Goal: Task Accomplishment & Management: Complete application form

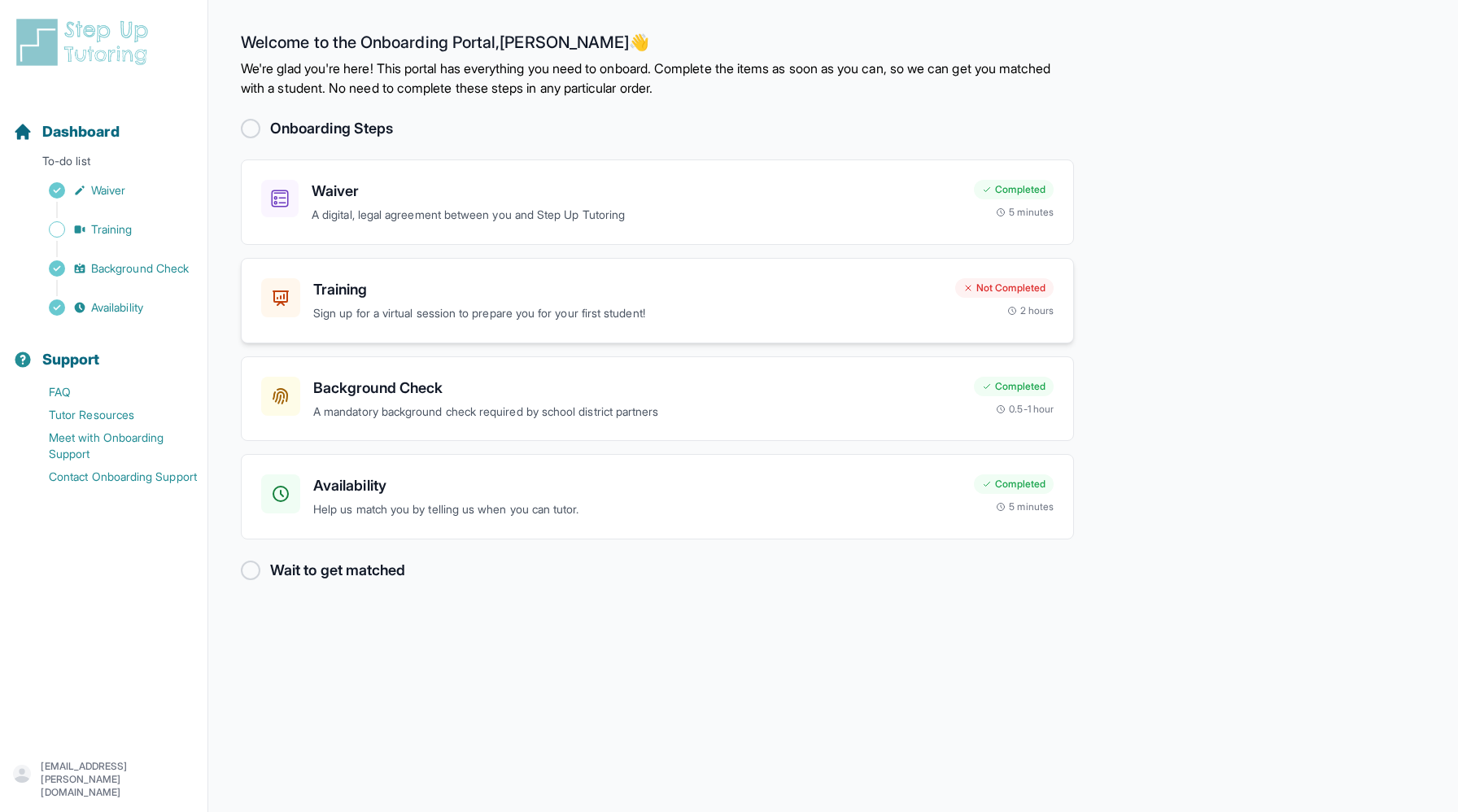
click at [556, 312] on p "Sign up for a virtual session to prepare you for your first student!" at bounding box center [627, 313] width 629 height 19
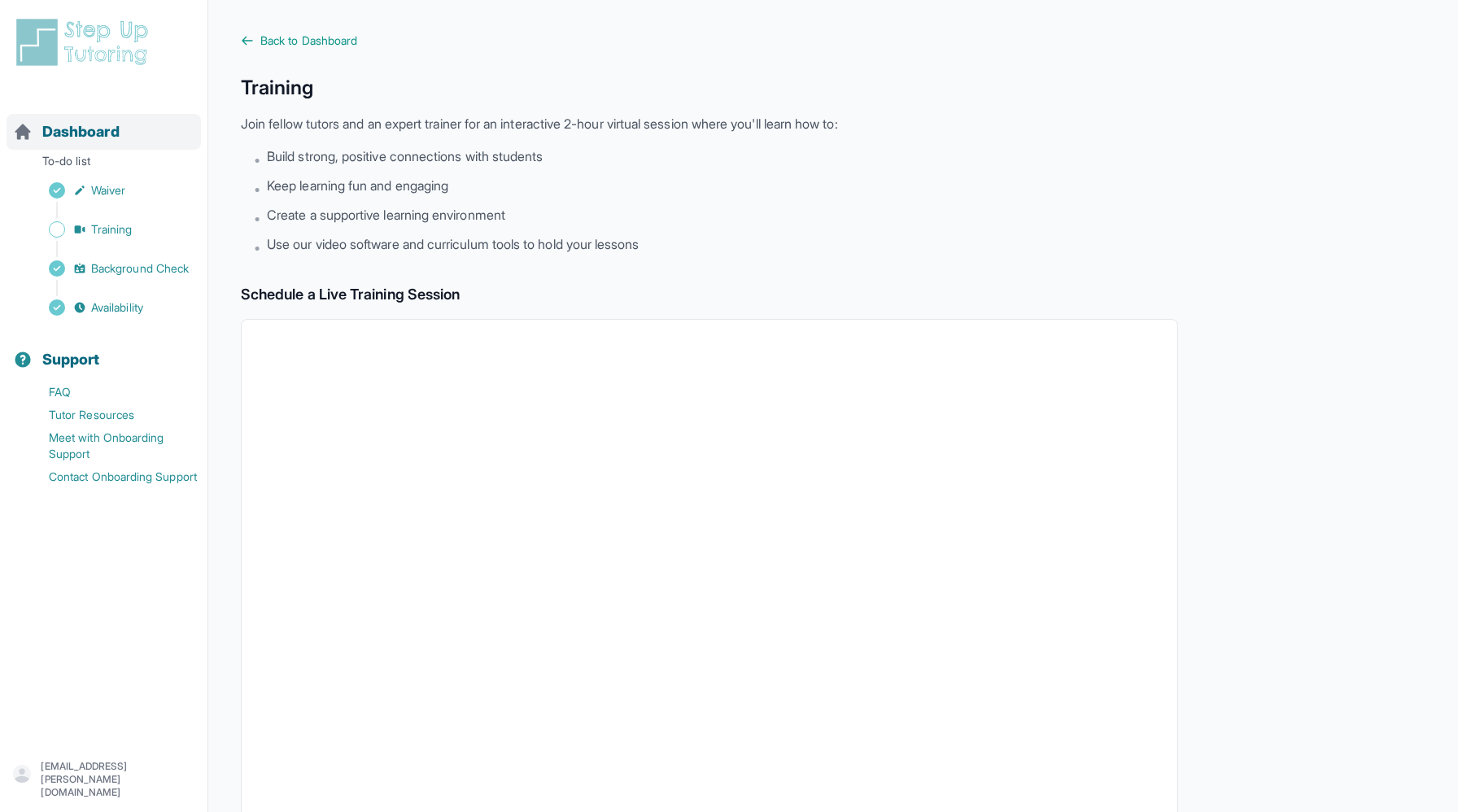
click at [94, 130] on span "Dashboard" at bounding box center [81, 131] width 77 height 22
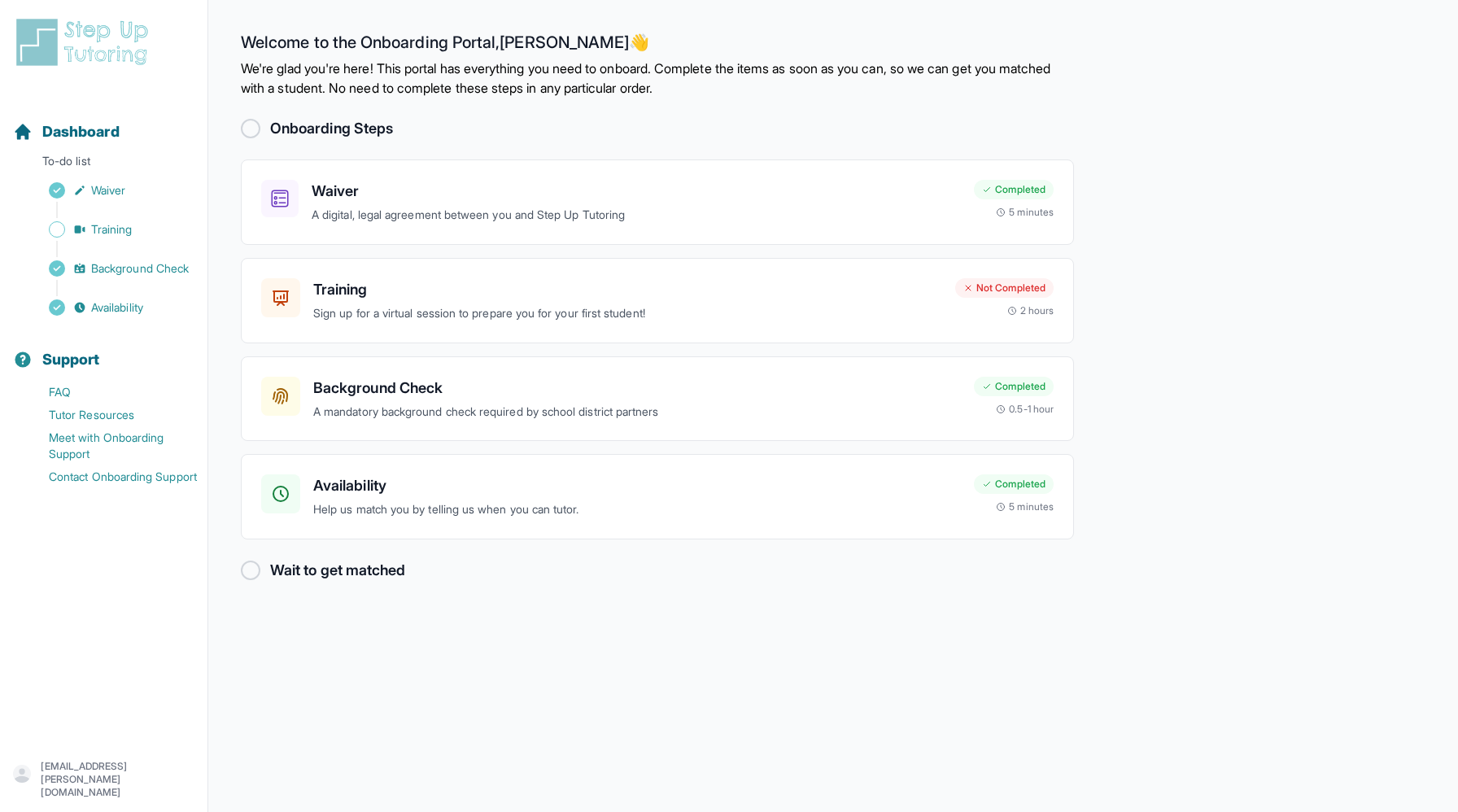
click at [1136, 294] on main "Welcome to the Onboarding Portal, [PERSON_NAME] 👋 We're glad you're here! This …" at bounding box center [833, 406] width 1250 height 812
click at [846, 309] on p "Sign up for a virtual session to prepare you for your first student!" at bounding box center [627, 313] width 629 height 19
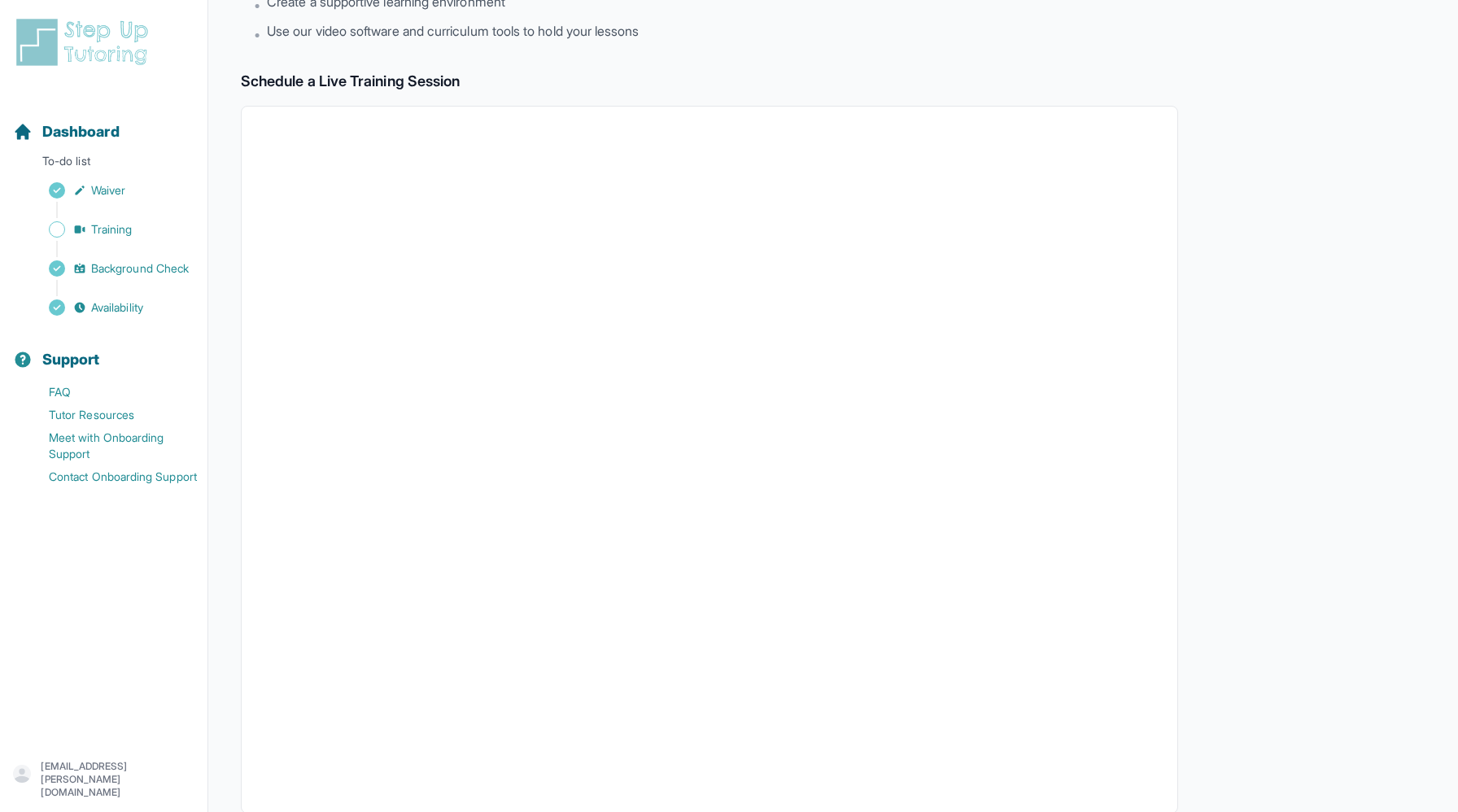
scroll to position [200, 0]
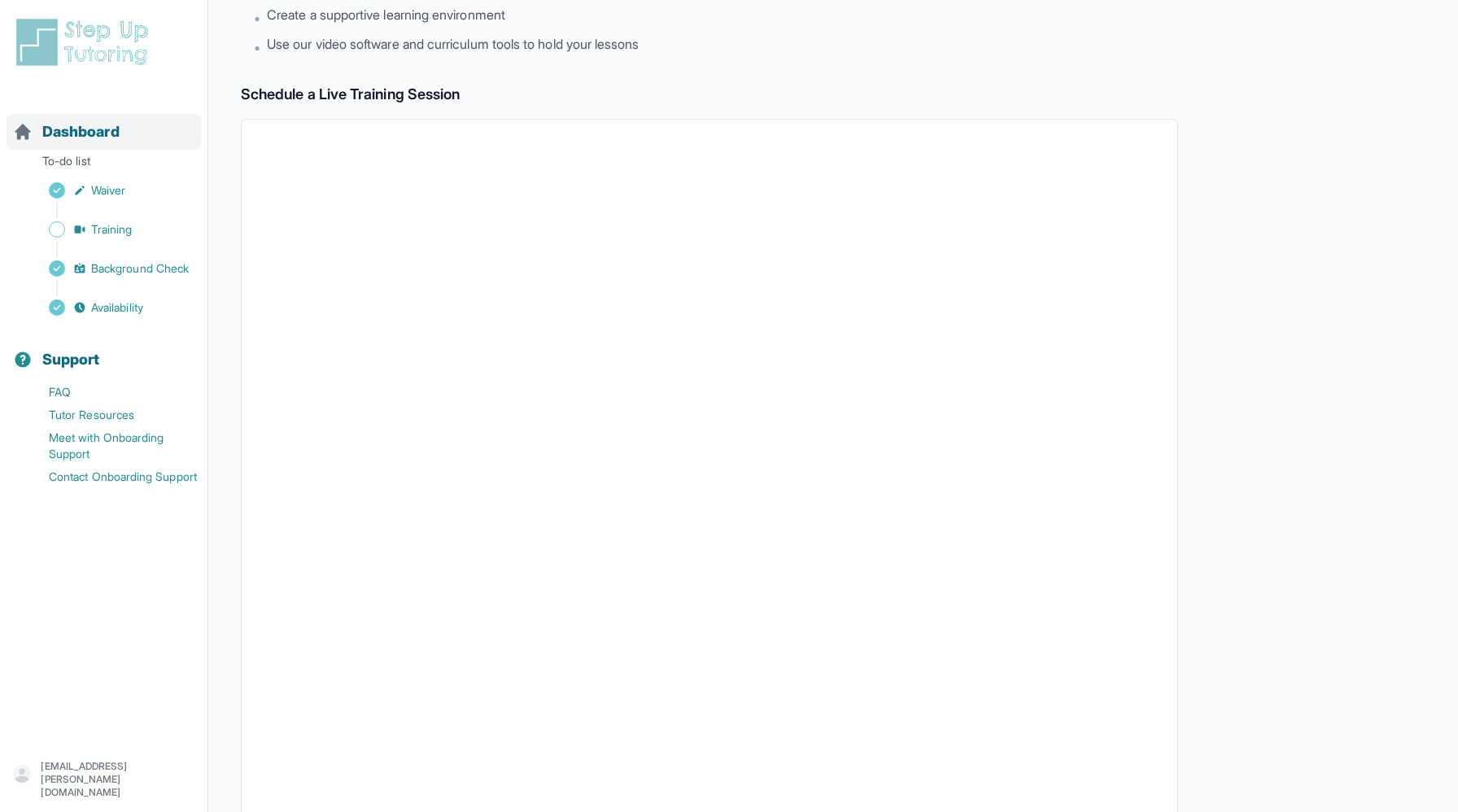
click at [106, 135] on span "Dashboard" at bounding box center [81, 131] width 77 height 22
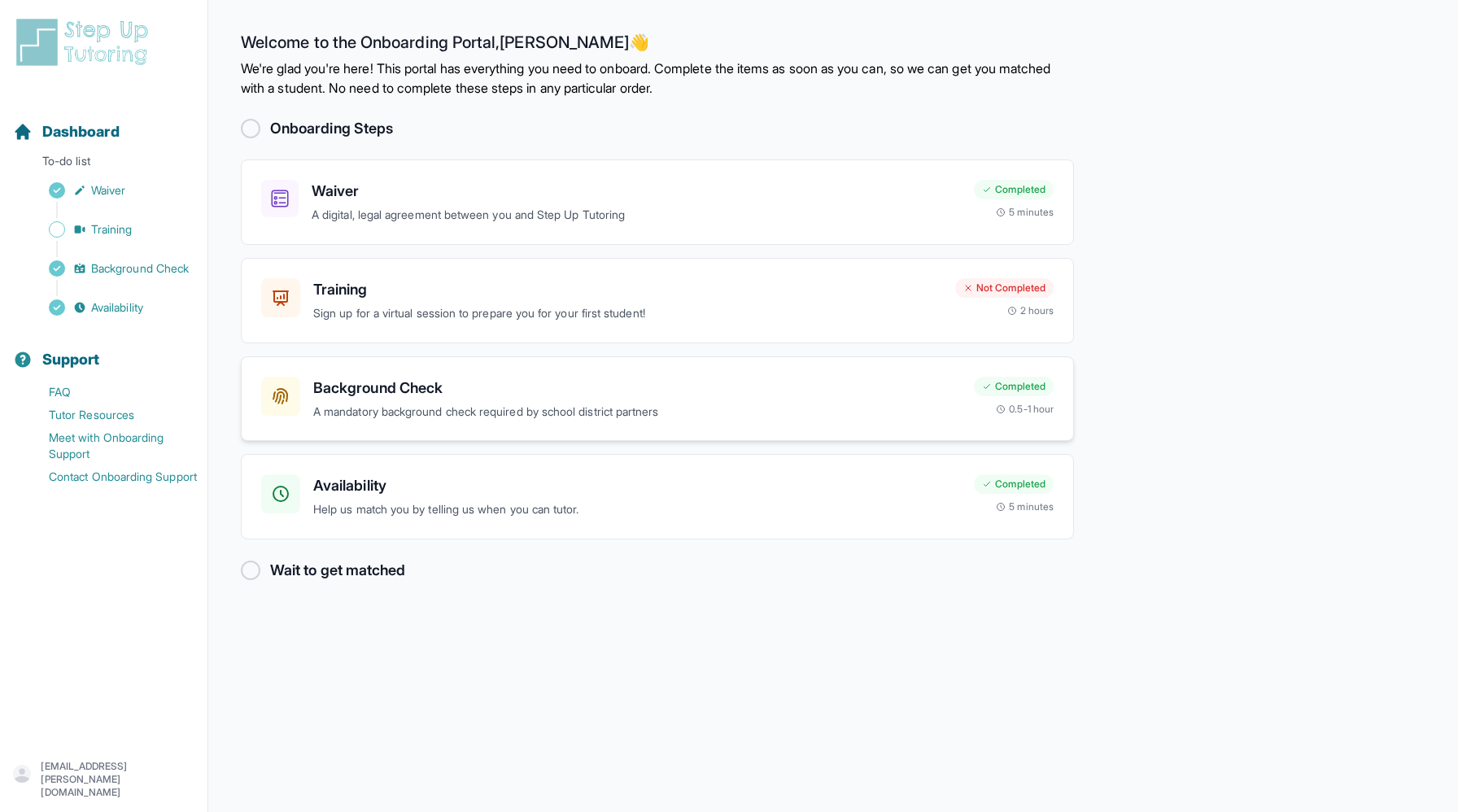
click at [615, 401] on div "Background Check A mandatory background check required by school district partn…" at bounding box center [637, 399] width 648 height 45
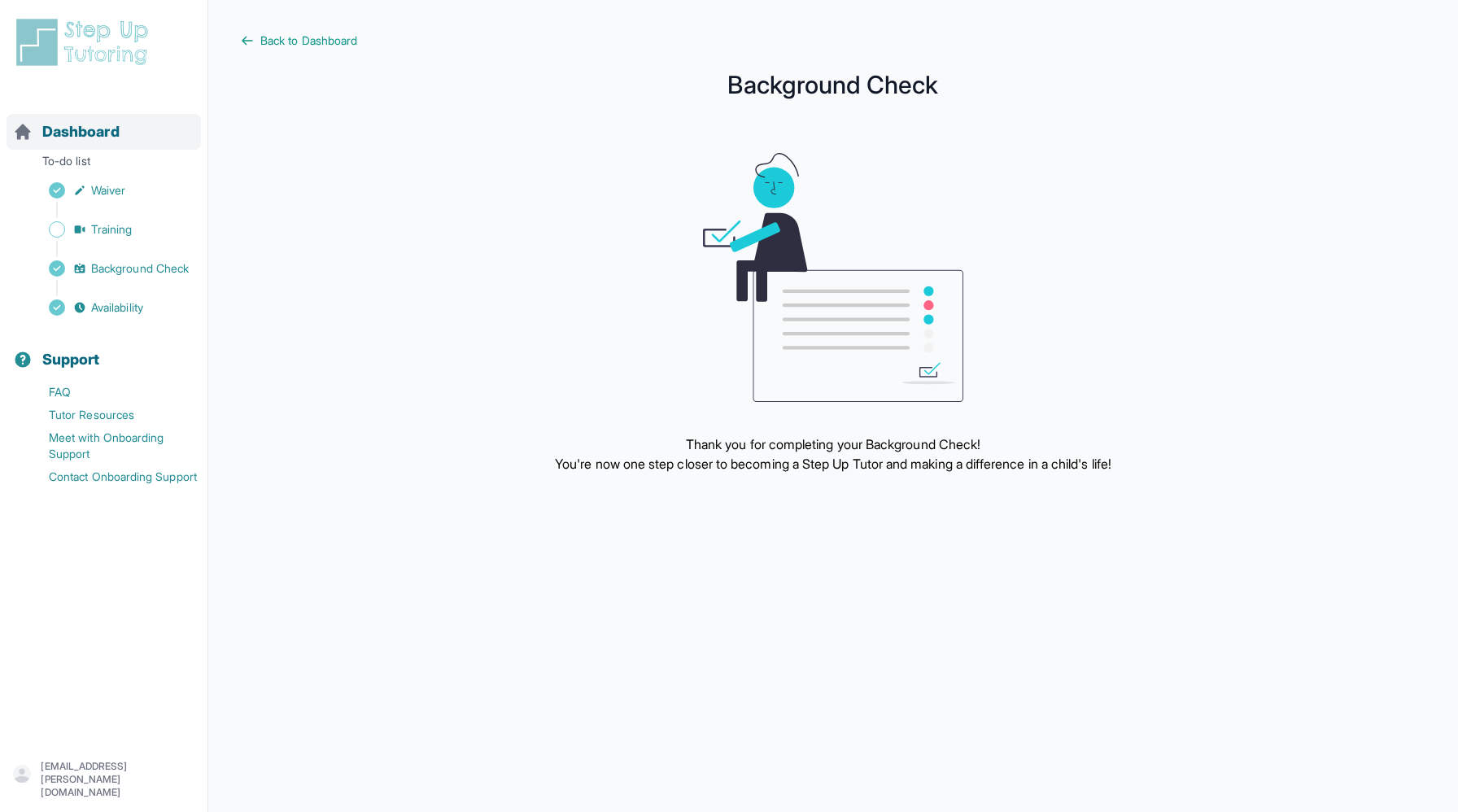
click at [113, 136] on span "Dashboard" at bounding box center [81, 131] width 77 height 22
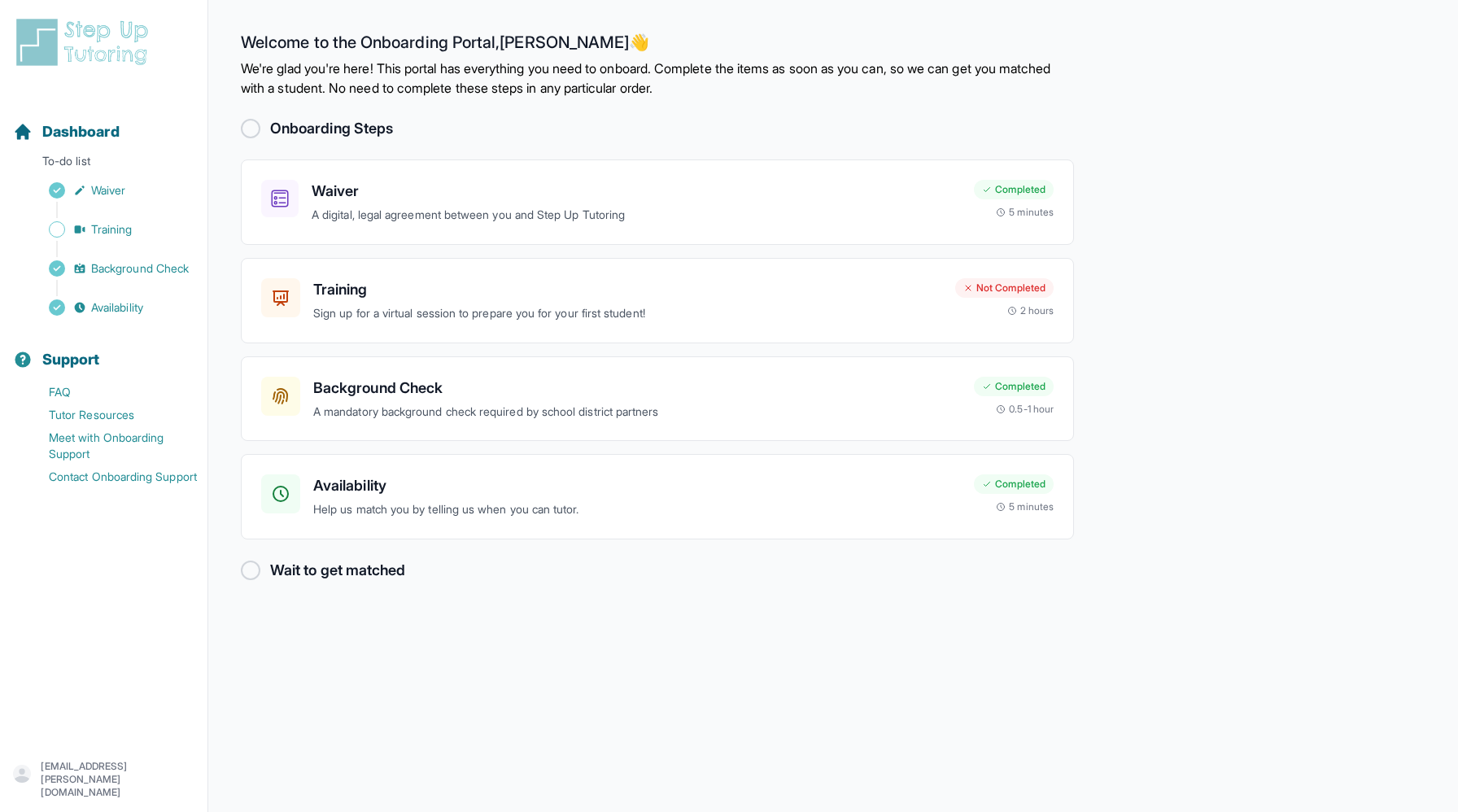
click at [1196, 342] on main "Welcome to the Onboarding Portal, [PERSON_NAME] 👋 We're glad you're here! This …" at bounding box center [833, 406] width 1250 height 812
